Goal: Task Accomplishment & Management: Manage account settings

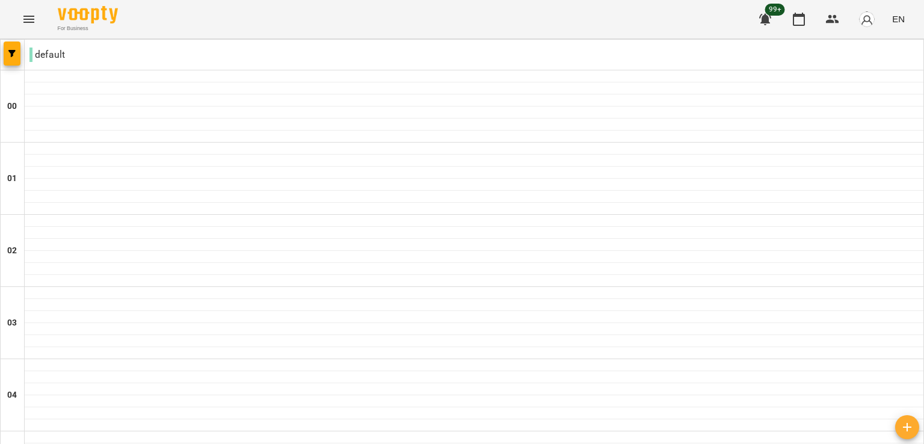
scroll to position [865, 0]
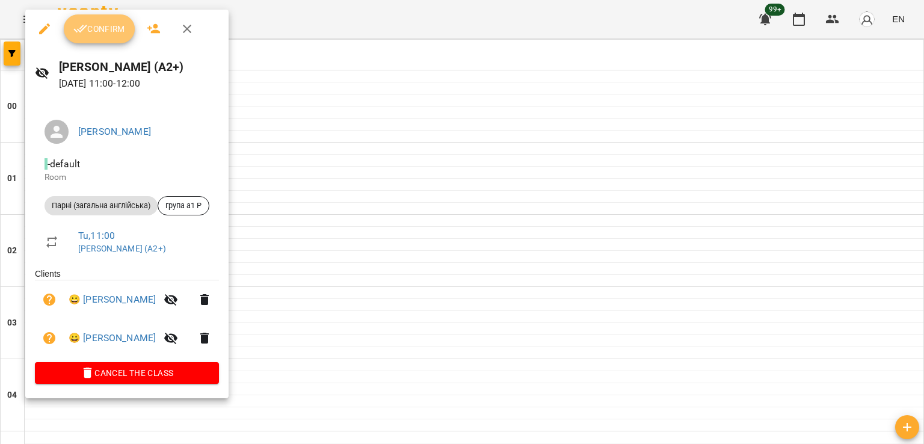
click at [119, 29] on span "Confirm" at bounding box center [99, 29] width 52 height 14
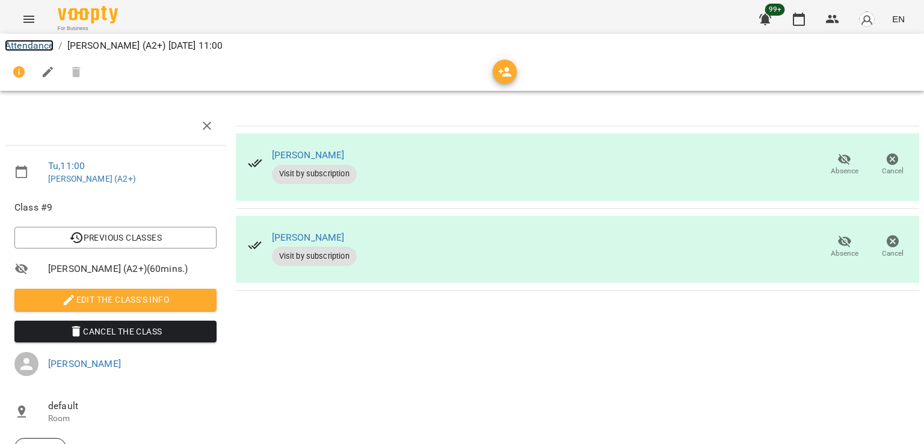
click at [34, 47] on link "Attendance" at bounding box center [29, 45] width 49 height 11
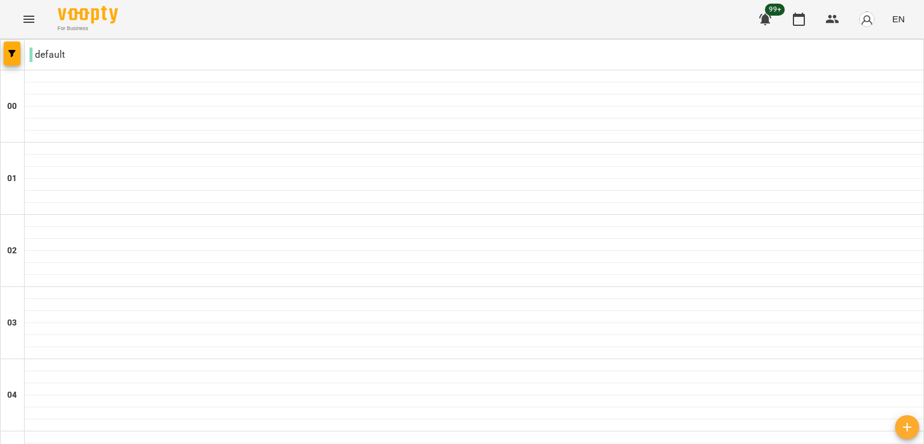
scroll to position [945, 0]
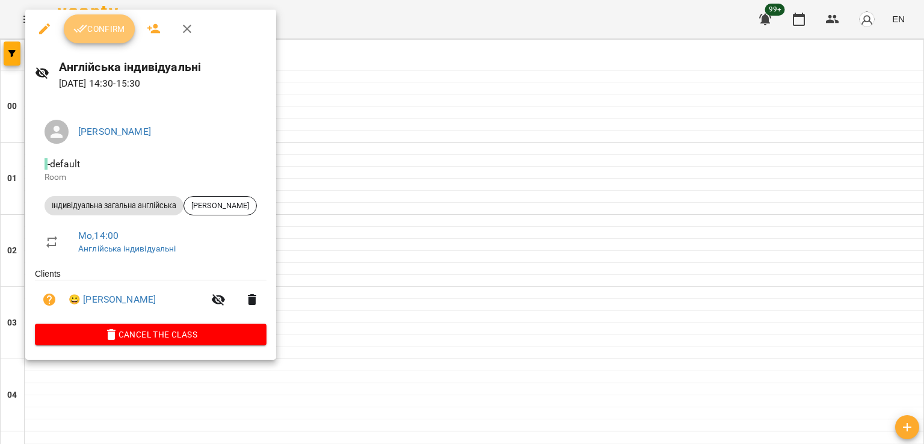
click at [94, 34] on span "Confirm" at bounding box center [99, 29] width 52 height 14
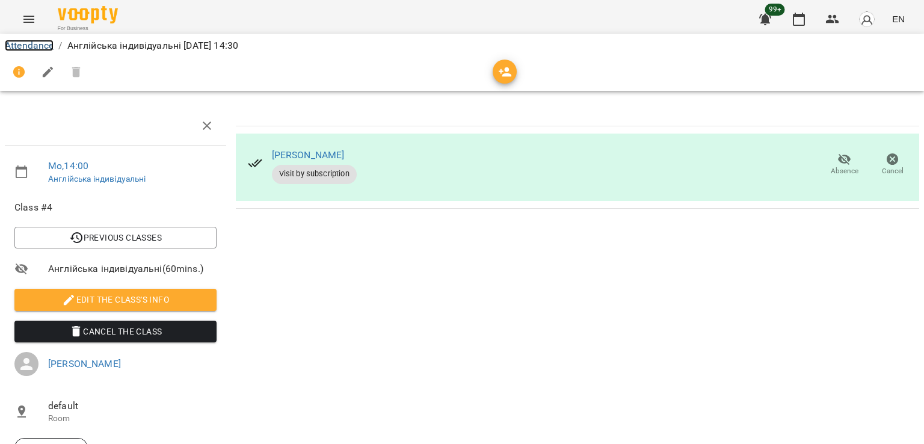
click at [25, 46] on link "Attendance" at bounding box center [29, 45] width 49 height 11
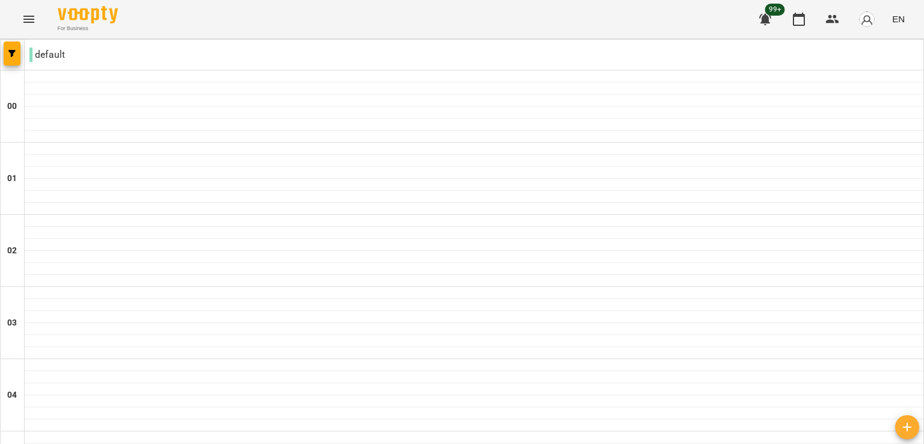
scroll to position [1029, 0]
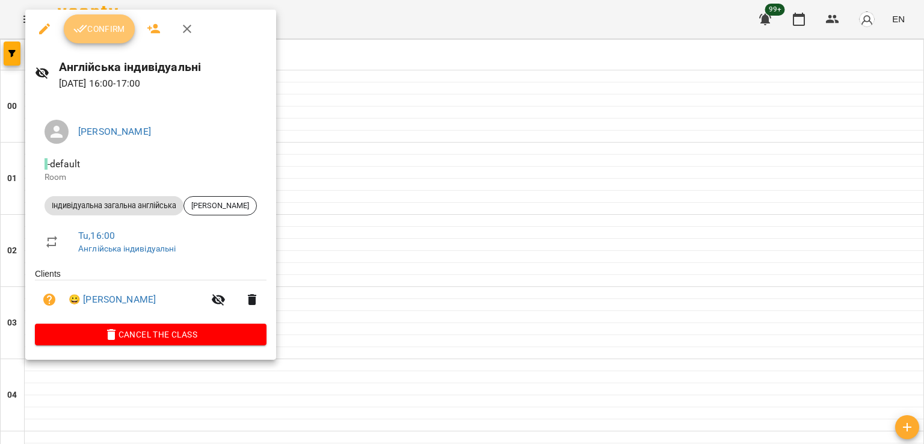
click at [90, 35] on span "Confirm" at bounding box center [99, 29] width 52 height 14
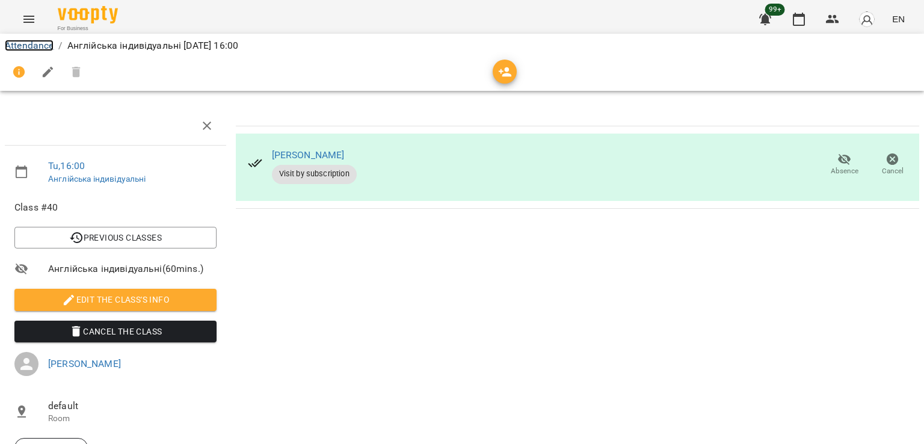
click at [17, 45] on link "Attendance" at bounding box center [29, 45] width 49 height 11
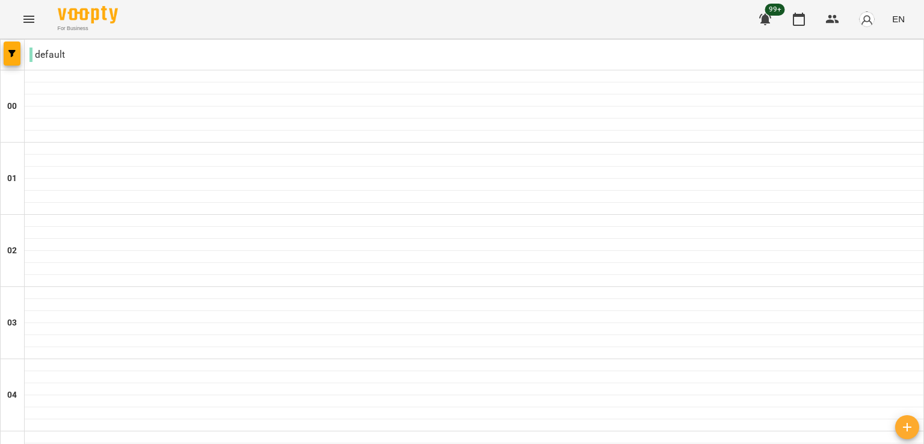
scroll to position [1238, 0]
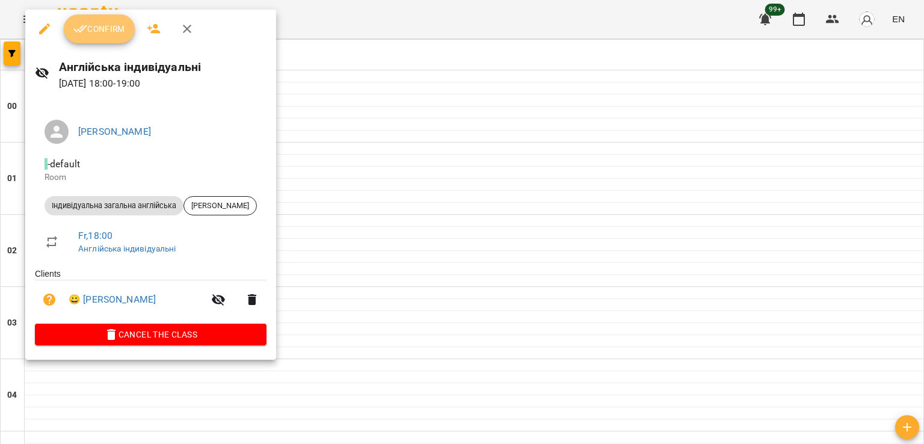
click at [117, 31] on span "Confirm" at bounding box center [99, 29] width 52 height 14
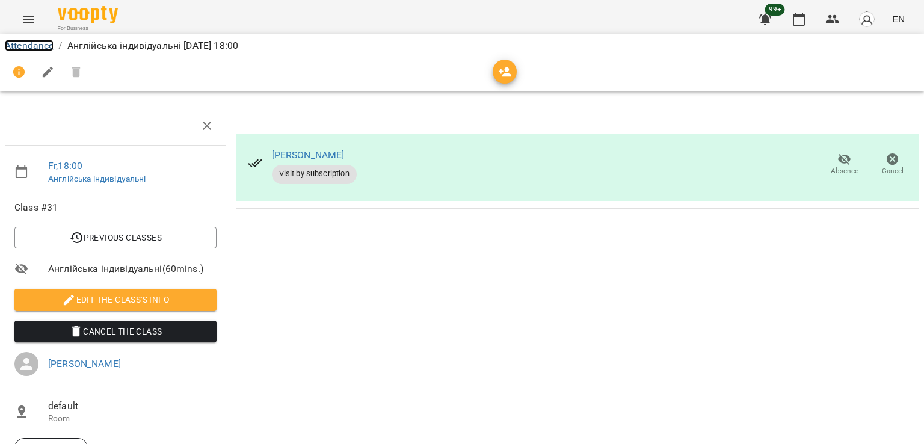
click at [48, 47] on link "Attendance" at bounding box center [29, 45] width 49 height 11
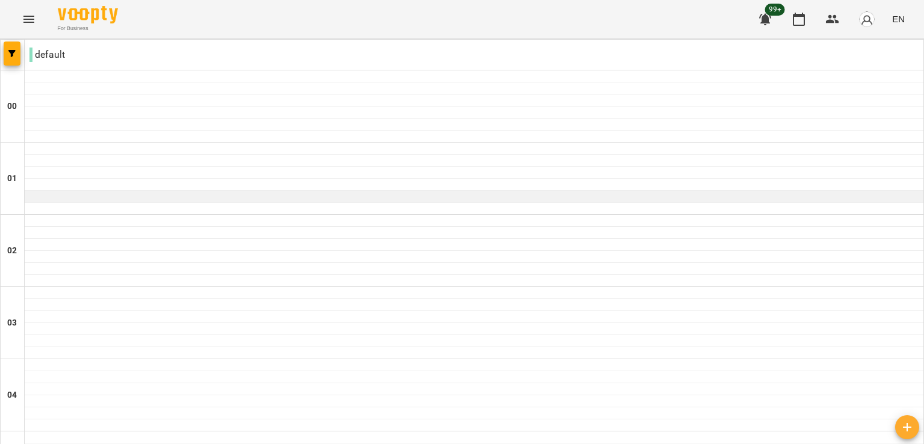
scroll to position [892, 0]
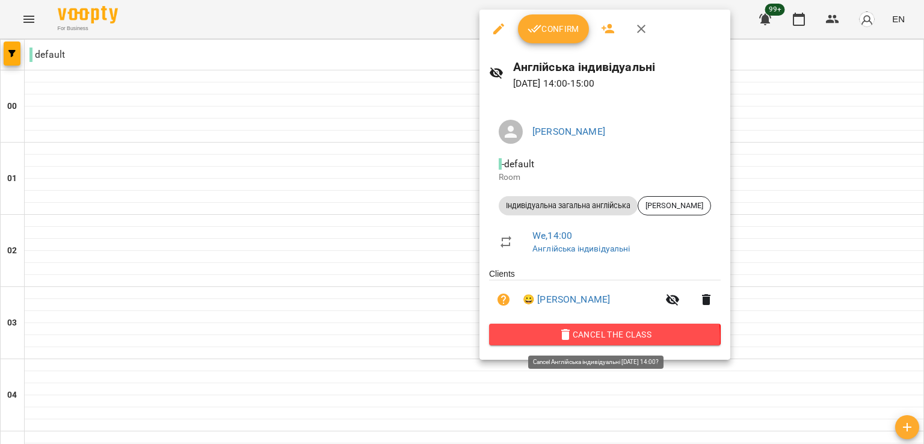
click at [584, 339] on span "Cancel the class" at bounding box center [605, 334] width 212 height 14
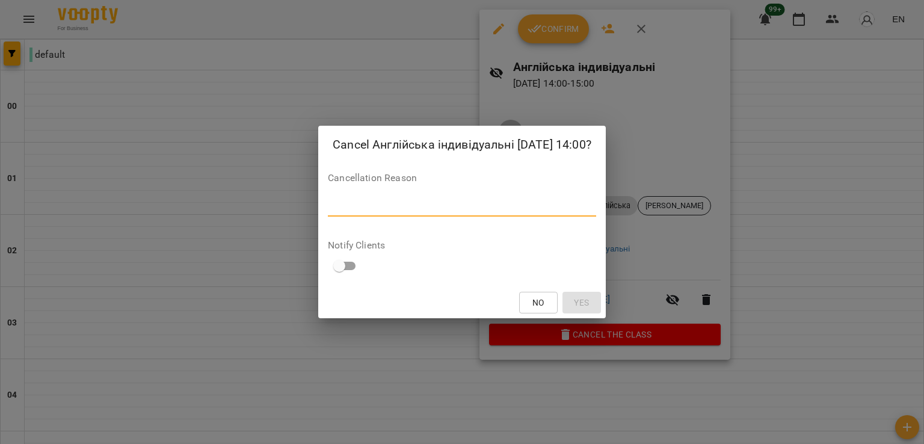
click at [480, 201] on textarea at bounding box center [462, 206] width 268 height 11
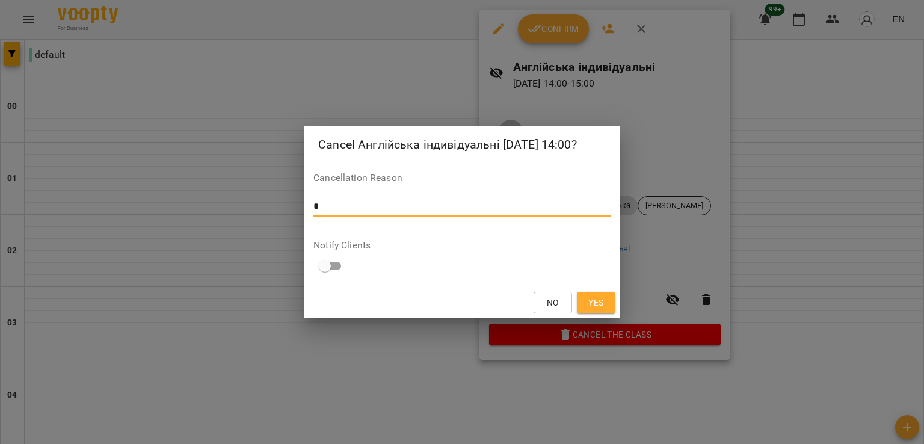
type textarea "*"
click at [591, 300] on span "Yes" at bounding box center [595, 302] width 15 height 14
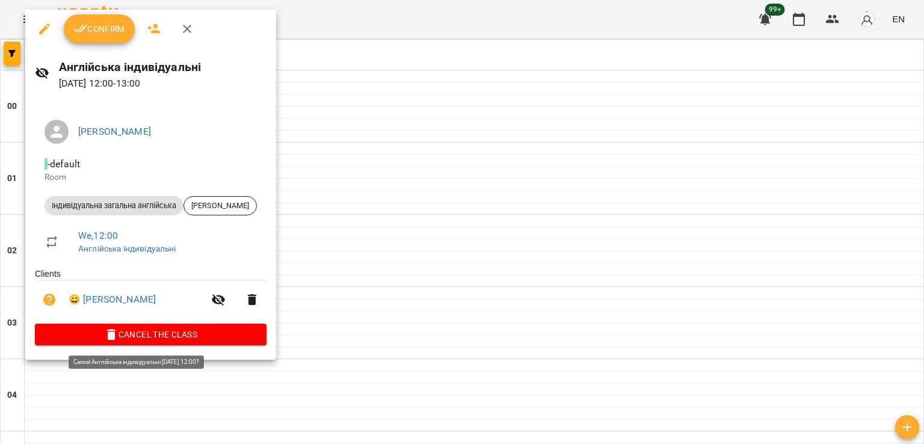
click at [164, 342] on span "Cancel the class" at bounding box center [150, 334] width 212 height 14
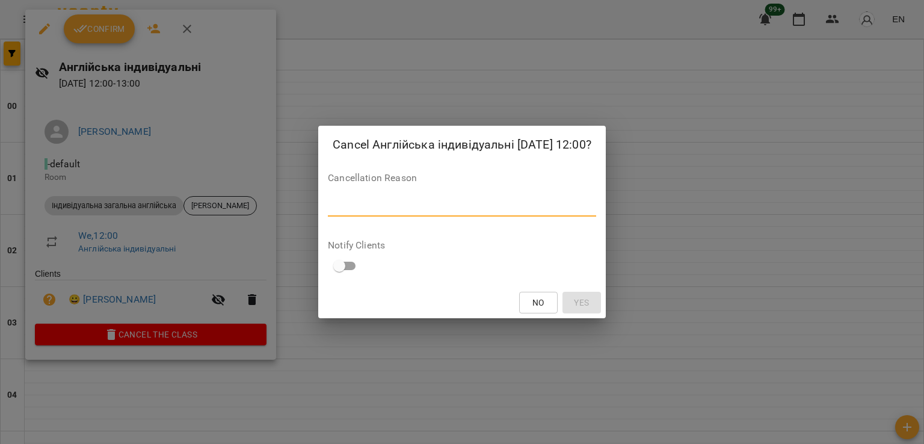
click at [422, 207] on textarea at bounding box center [462, 206] width 268 height 11
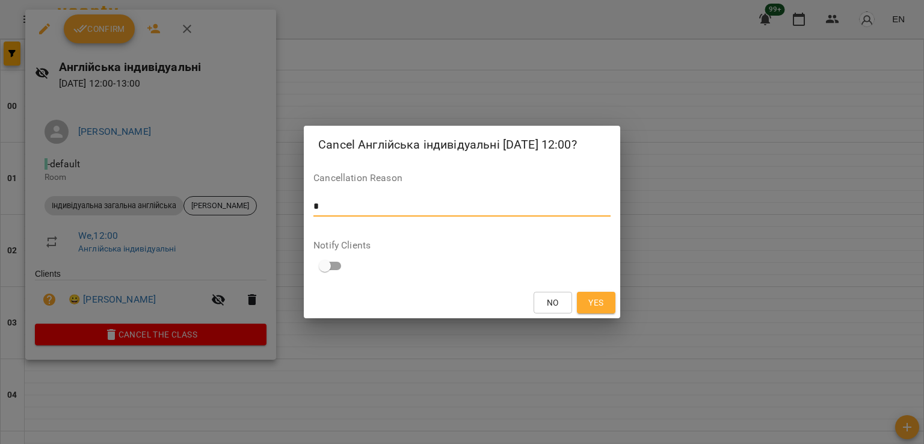
type textarea "*"
click at [591, 294] on button "Yes" at bounding box center [596, 303] width 38 height 22
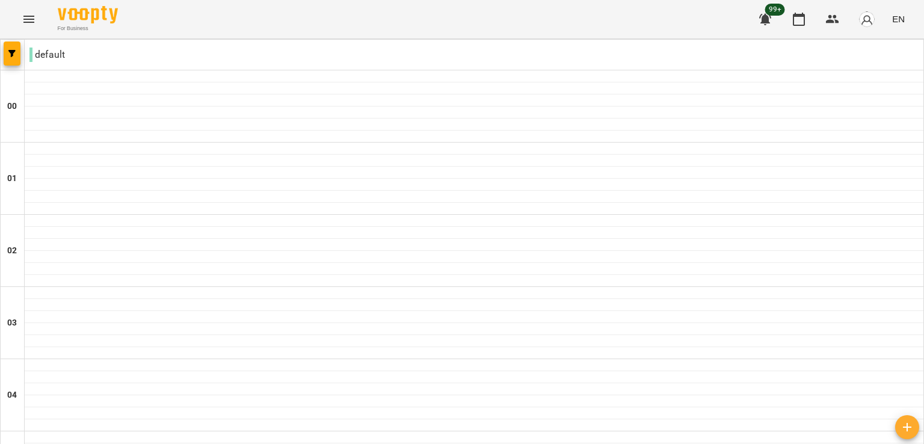
scroll to position [706, 0]
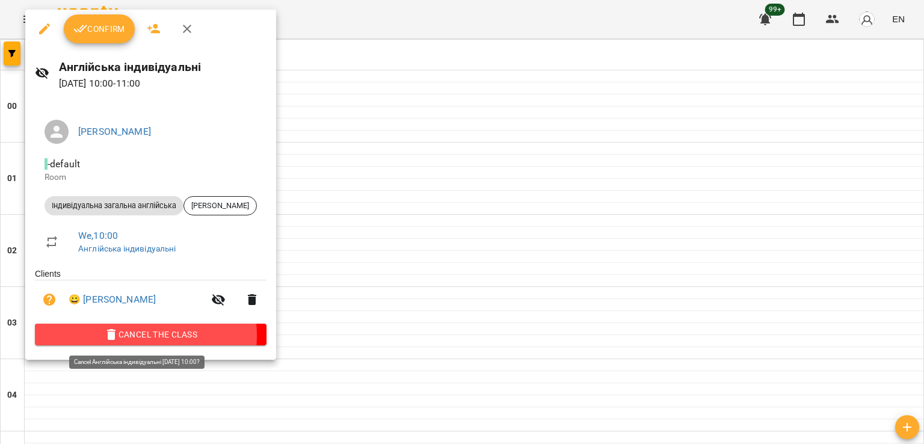
click at [134, 337] on span "Cancel the class" at bounding box center [150, 334] width 212 height 14
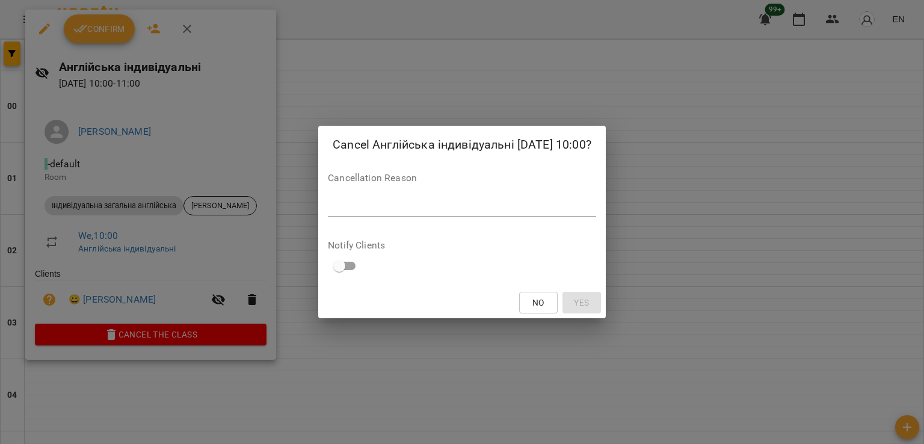
click at [377, 215] on div "*" at bounding box center [462, 206] width 268 height 19
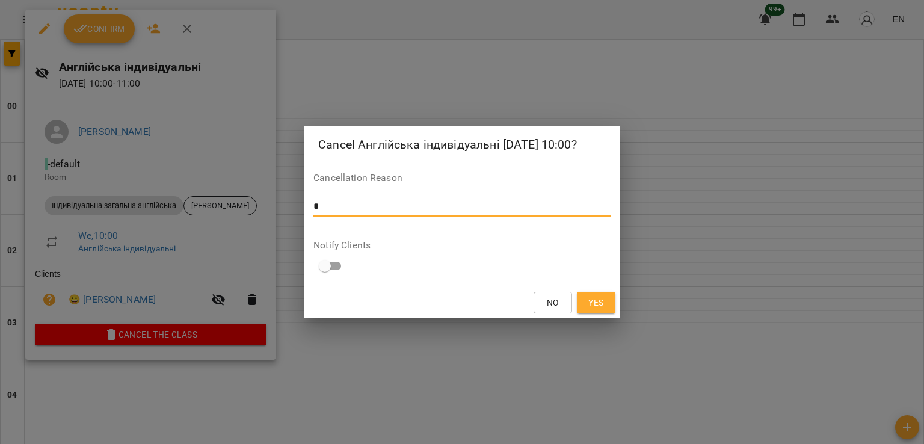
type textarea "*"
click at [598, 304] on span "Yes" at bounding box center [595, 302] width 15 height 14
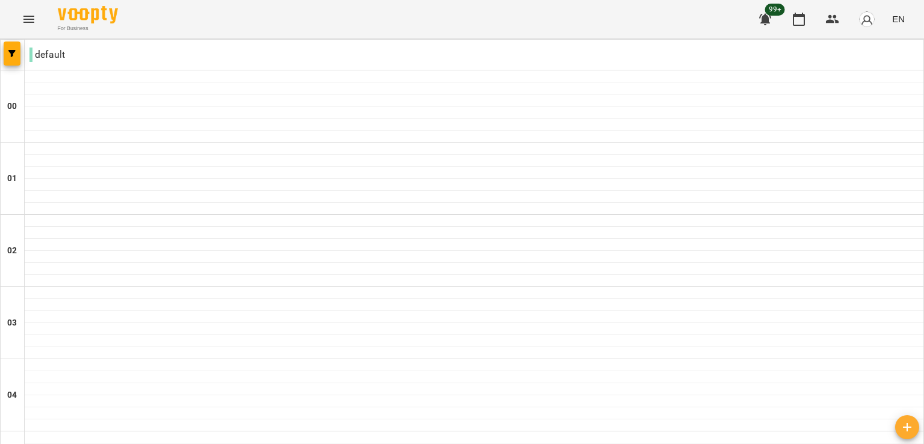
scroll to position [1323, 0]
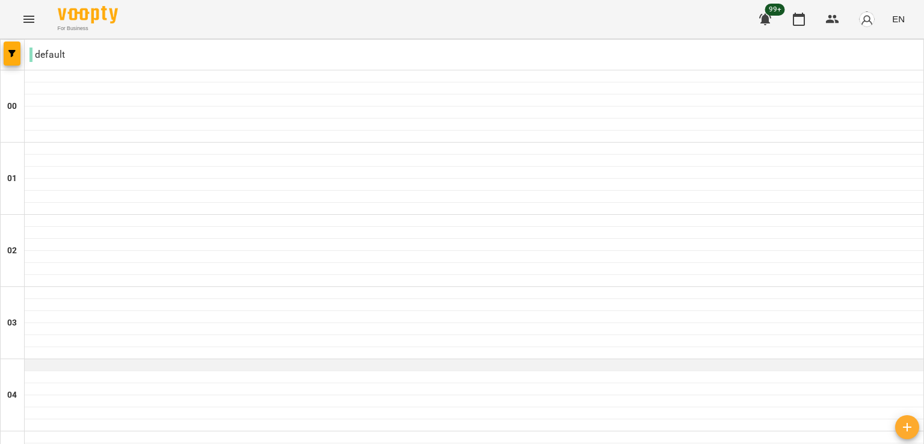
scroll to position [979, 0]
